Goal: Information Seeking & Learning: Understand process/instructions

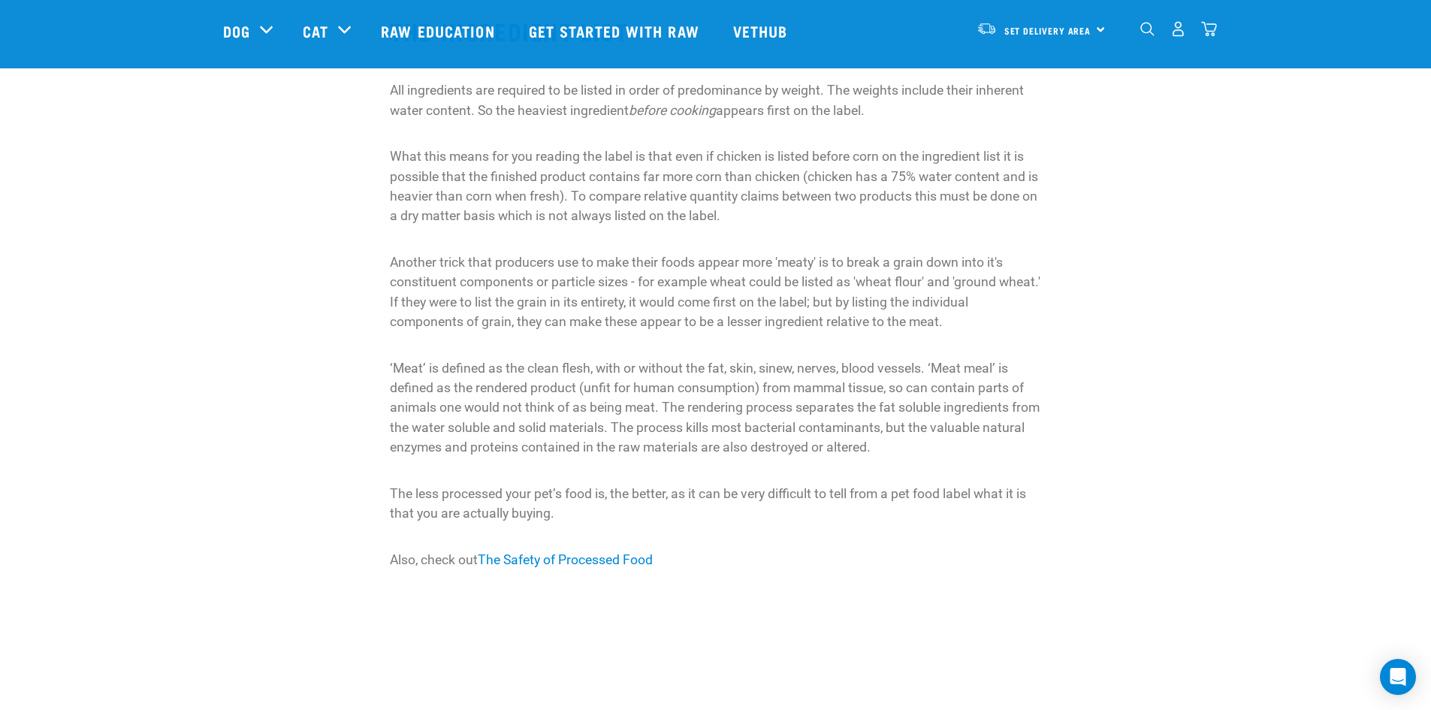
scroll to position [1127, 0]
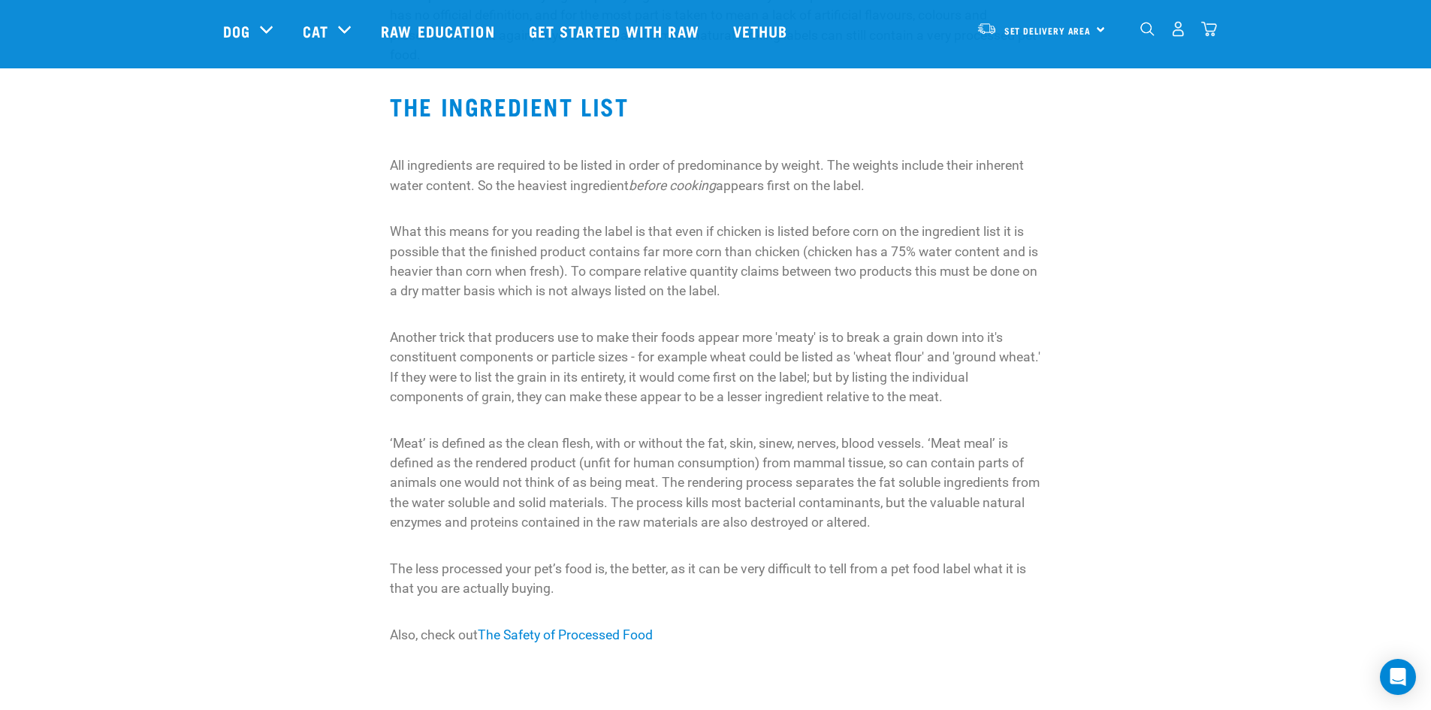
drag, startPoint x: 868, startPoint y: 187, endPoint x: 467, endPoint y: 178, distance: 401.2
click at [467, 178] on p "All ingredients are required to be listed in order of predominance by weight. T…" at bounding box center [715, 175] width 651 height 40
click at [535, 226] on p "What this means for you reading the label is that even if chicken is listed bef…" at bounding box center [715, 262] width 651 height 80
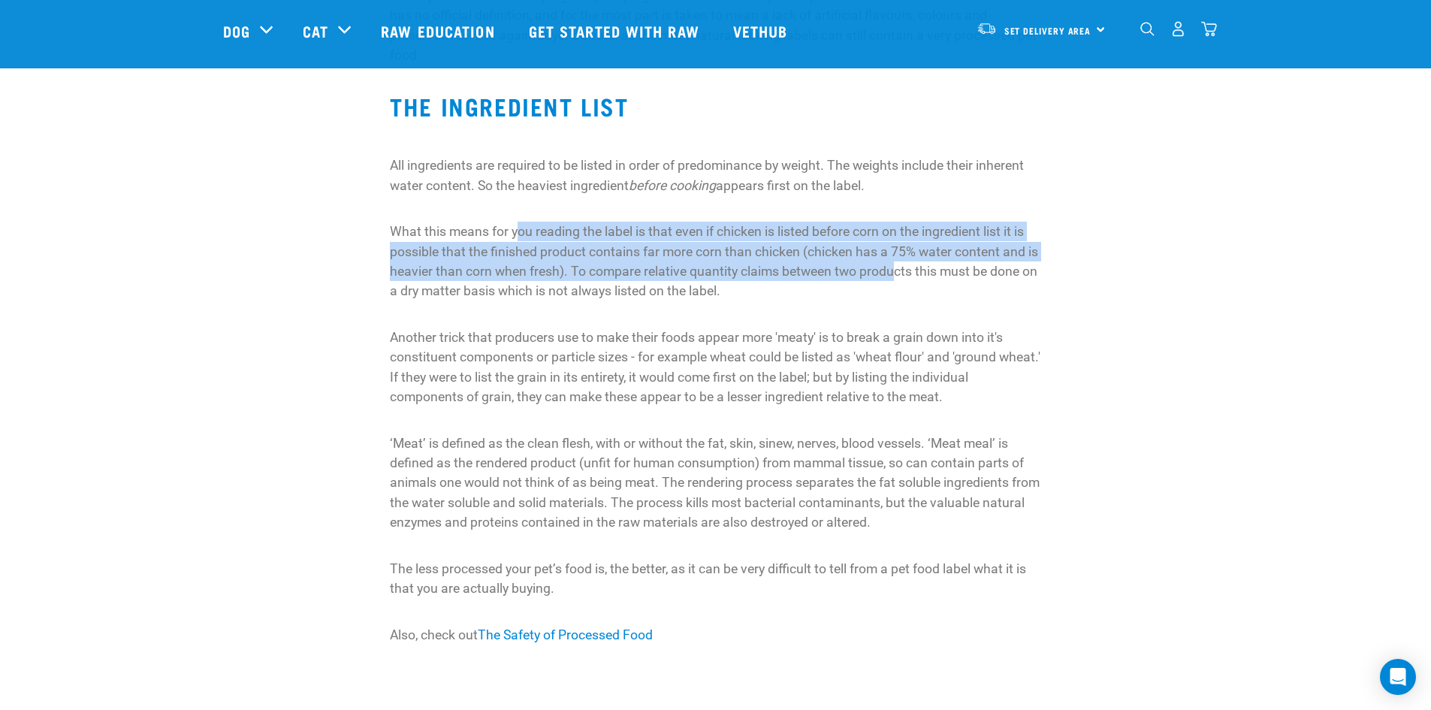
drag, startPoint x: 519, startPoint y: 228, endPoint x: 904, endPoint y: 270, distance: 386.8
click at [904, 270] on p "What this means for you reading the label is that even if chicken is listed bef…" at bounding box center [715, 262] width 651 height 80
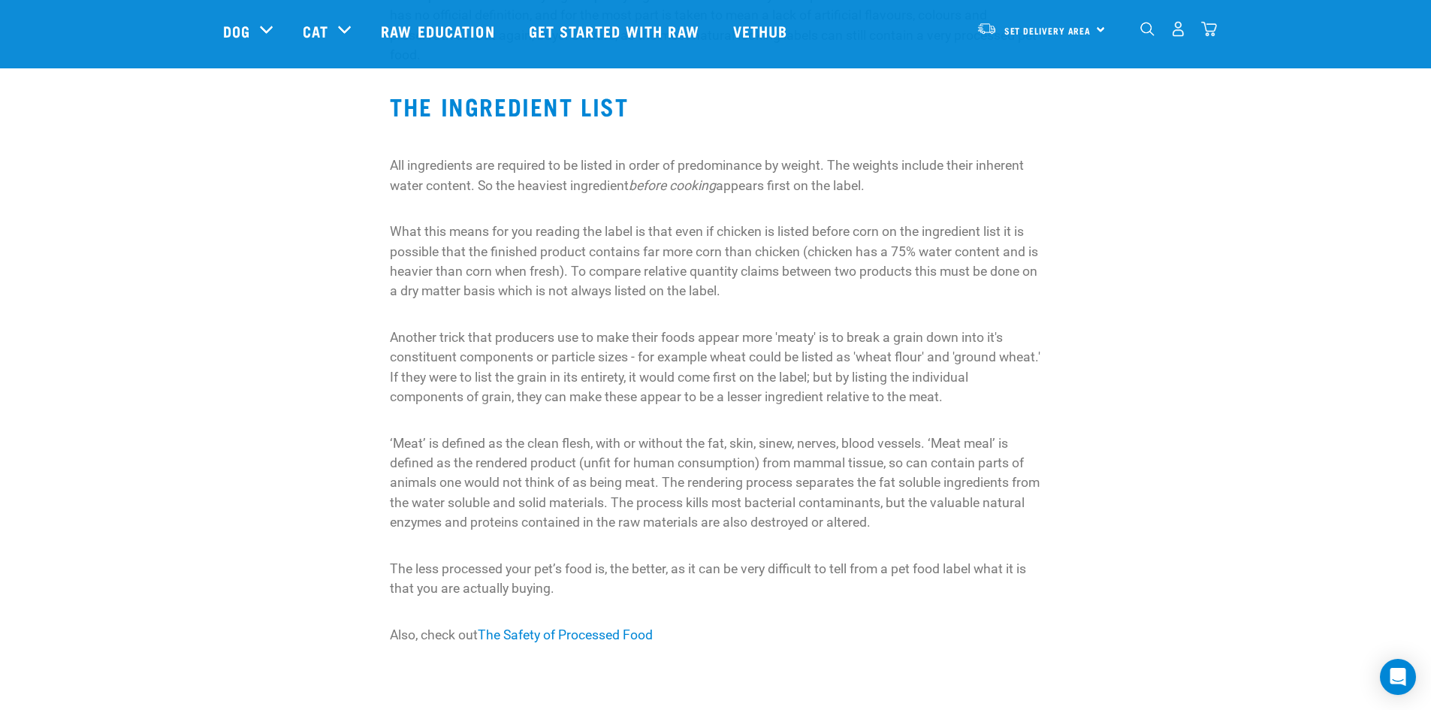
click at [930, 293] on p "What this means for you reading the label is that even if chicken is listed bef…" at bounding box center [715, 262] width 651 height 80
drag, startPoint x: 381, startPoint y: 110, endPoint x: 658, endPoint y: 125, distance: 277.6
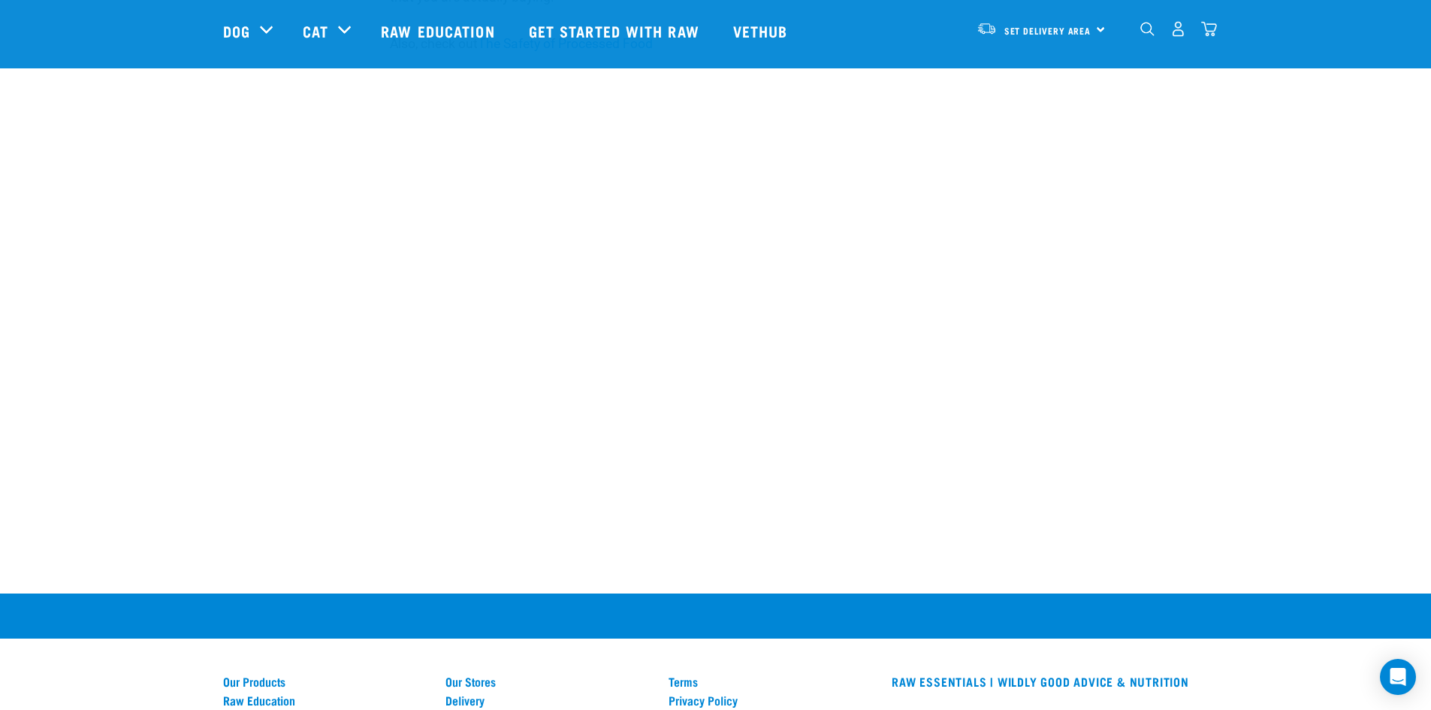
scroll to position [1745, 0]
